Goal: Task Accomplishment & Management: Use online tool/utility

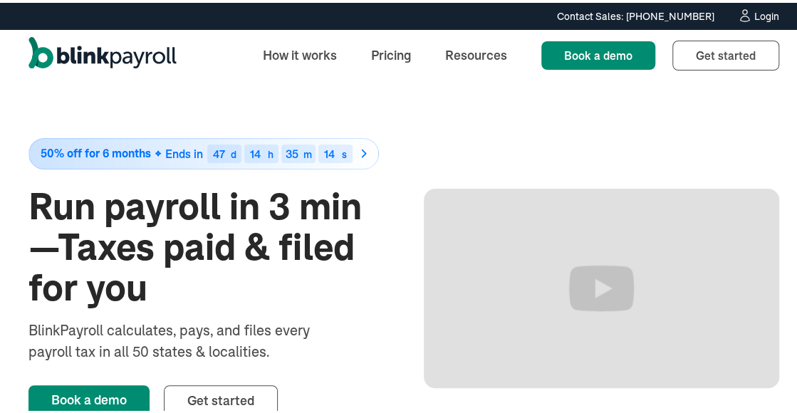
click at [754, 16] on div "Login" at bounding box center [766, 14] width 25 height 10
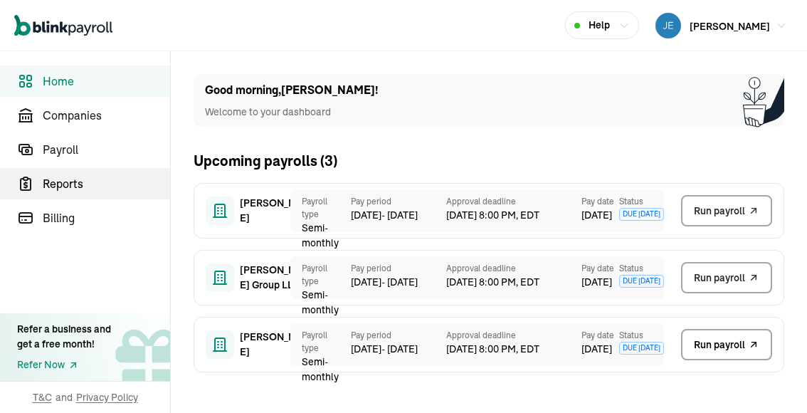
click at [77, 185] on span "Reports" at bounding box center [106, 183] width 127 height 17
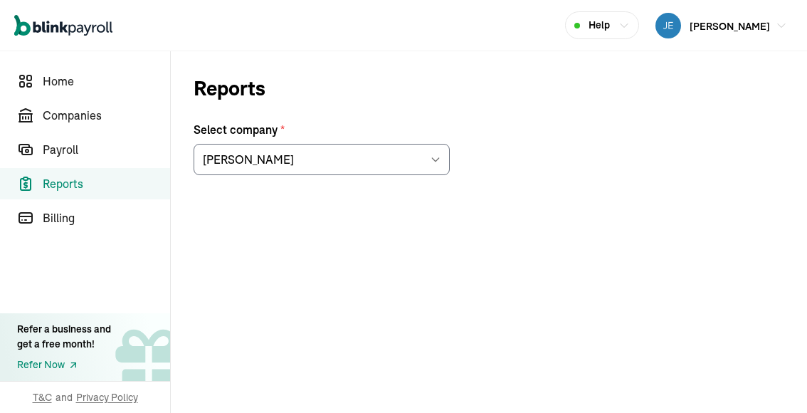
click at [436, 158] on icon at bounding box center [435, 159] width 11 height 11
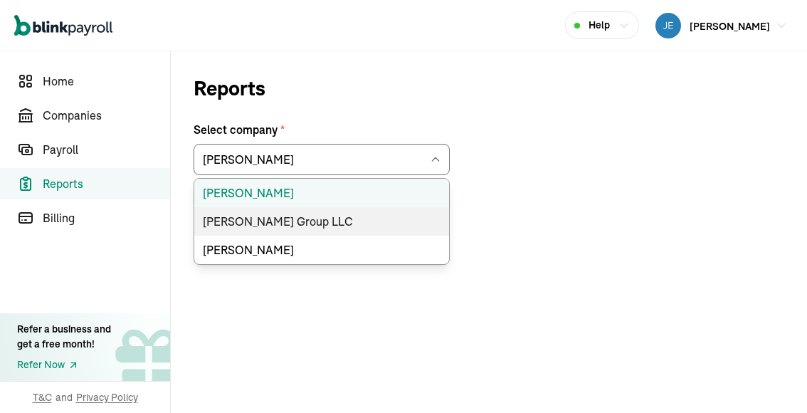
click at [268, 220] on li "Andrew A. Atalla Group LLC" at bounding box center [321, 221] width 255 height 28
type input "Andrew A. Atalla Group LLC"
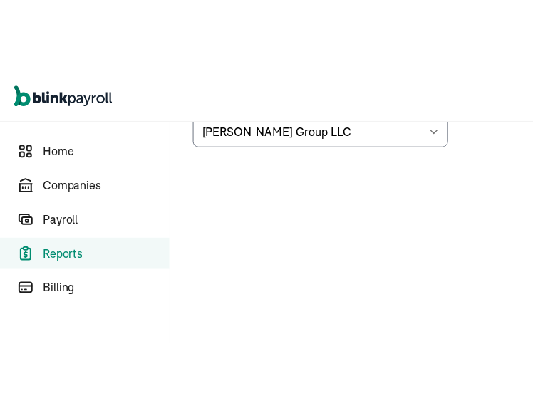
scroll to position [77, 0]
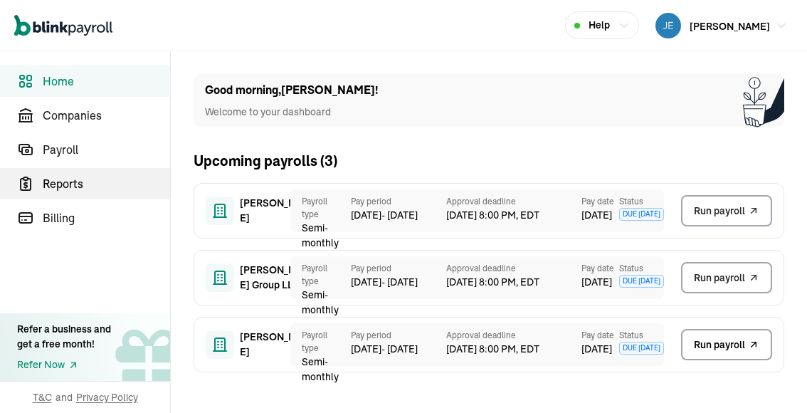
click at [77, 185] on span "Reports" at bounding box center [106, 183] width 127 height 17
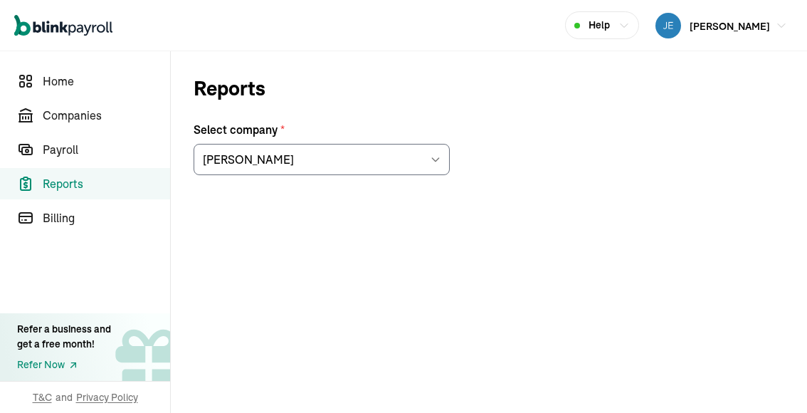
click at [436, 158] on icon at bounding box center [435, 159] width 11 height 11
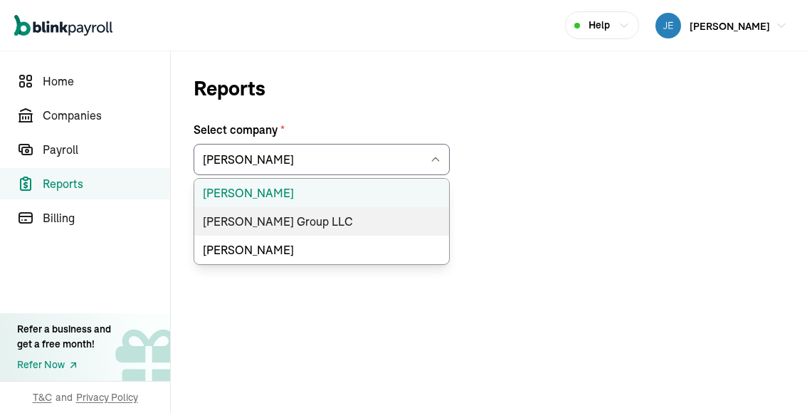
click at [268, 220] on li "Andrew A. Atalla Group LLC" at bounding box center [321, 221] width 255 height 28
type input "Andrew A. Atalla Group LLC"
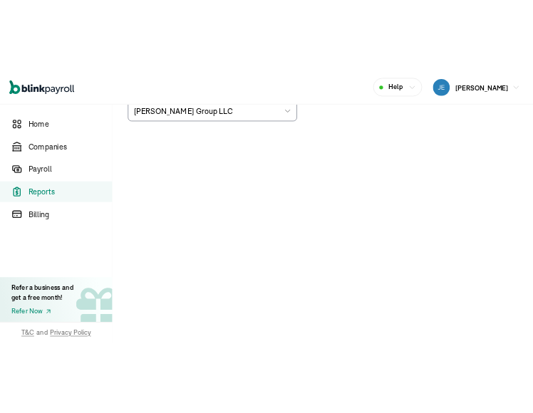
scroll to position [77, 0]
